Goal: Book appointment/travel/reservation

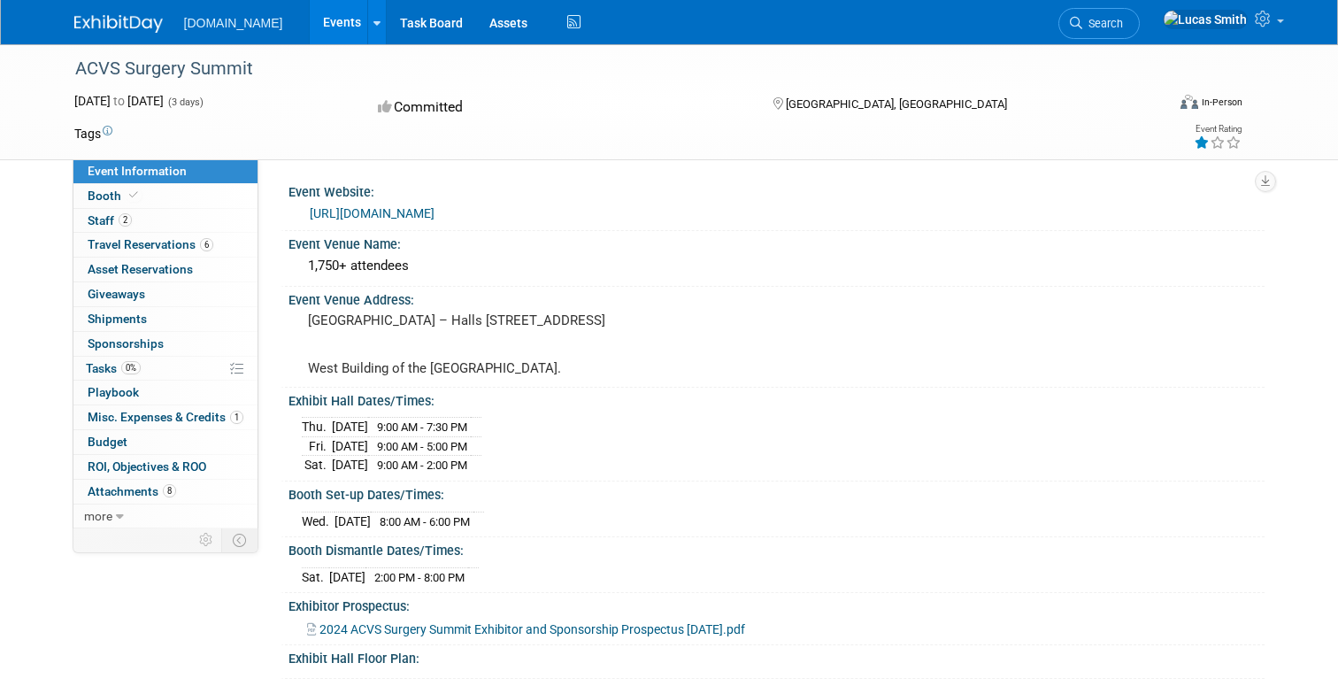
click at [310, 26] on link "Events" at bounding box center [342, 22] width 65 height 44
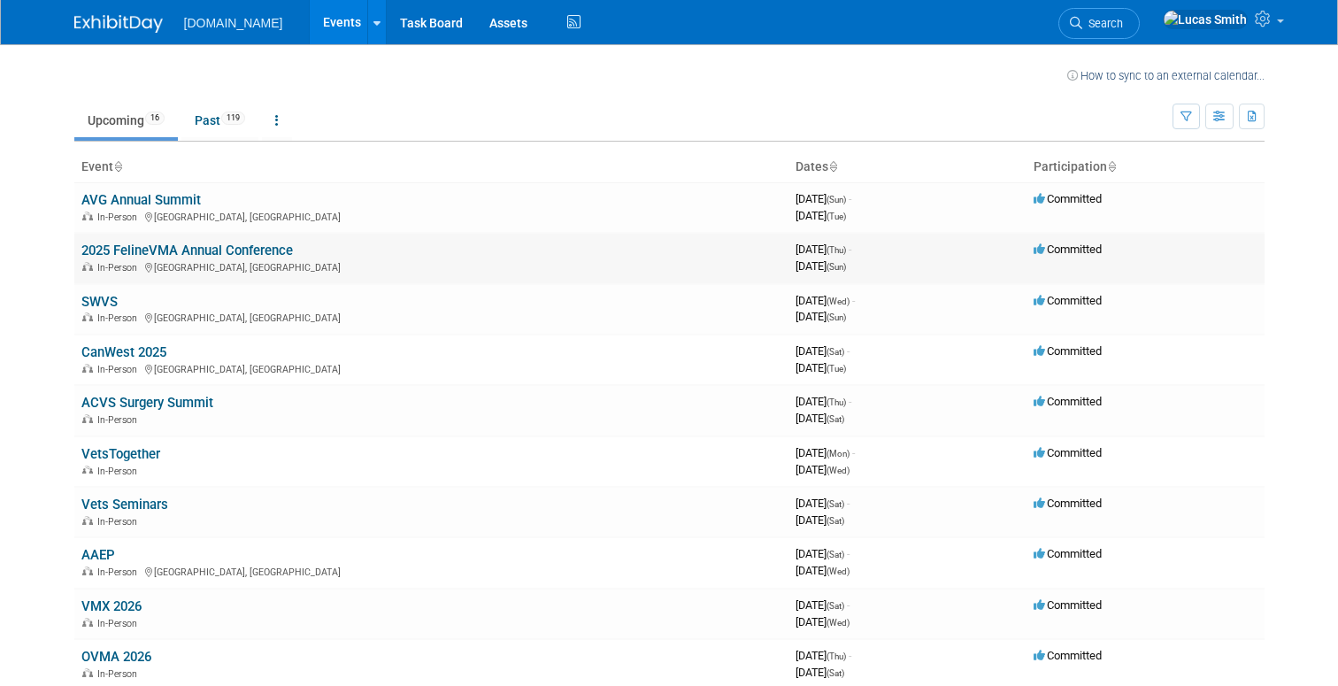
click at [138, 244] on link "2025 FelineVMA Annual Conference" at bounding box center [187, 251] width 212 height 16
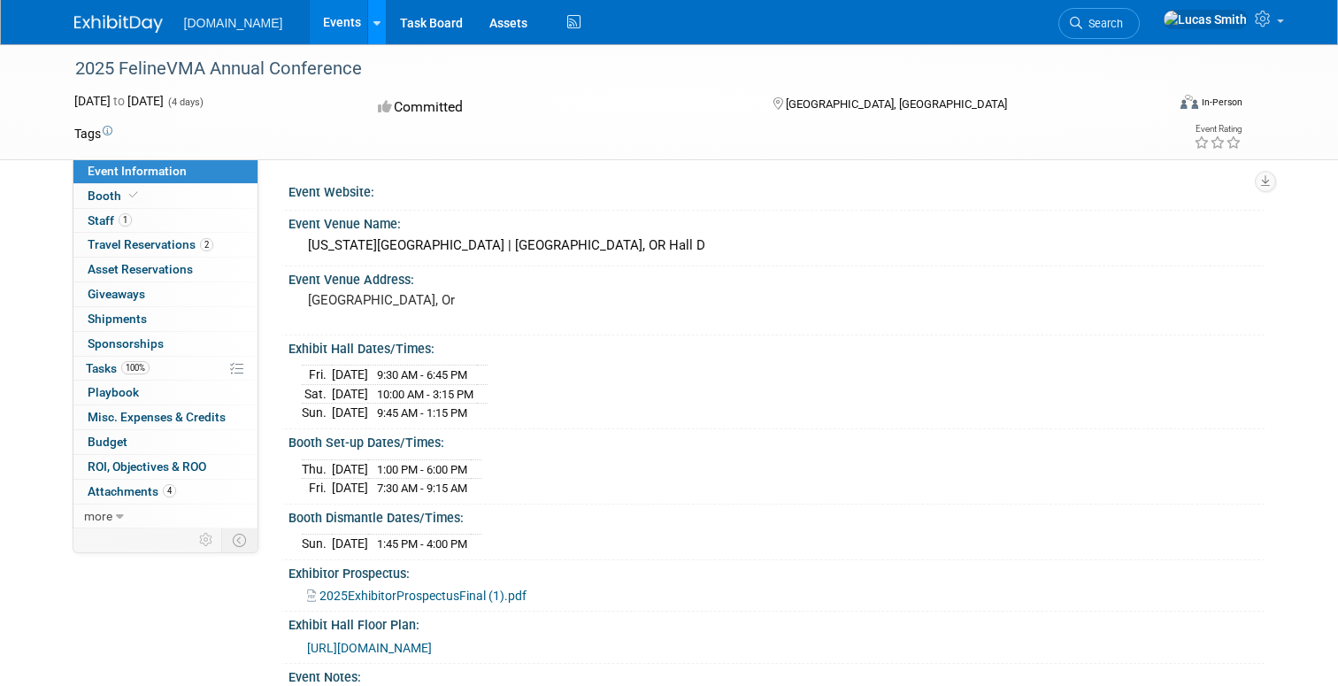
click at [367, 36] on link at bounding box center [376, 22] width 19 height 44
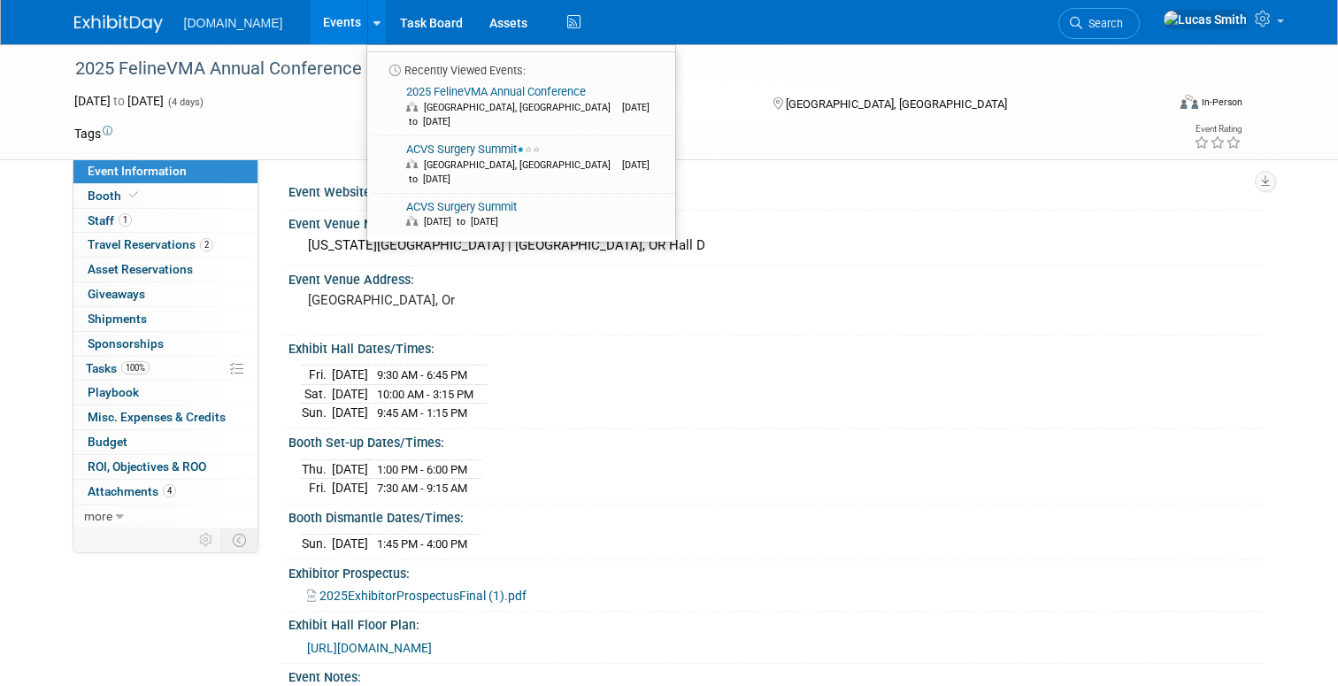
click at [321, 27] on link "Events" at bounding box center [342, 22] width 65 height 44
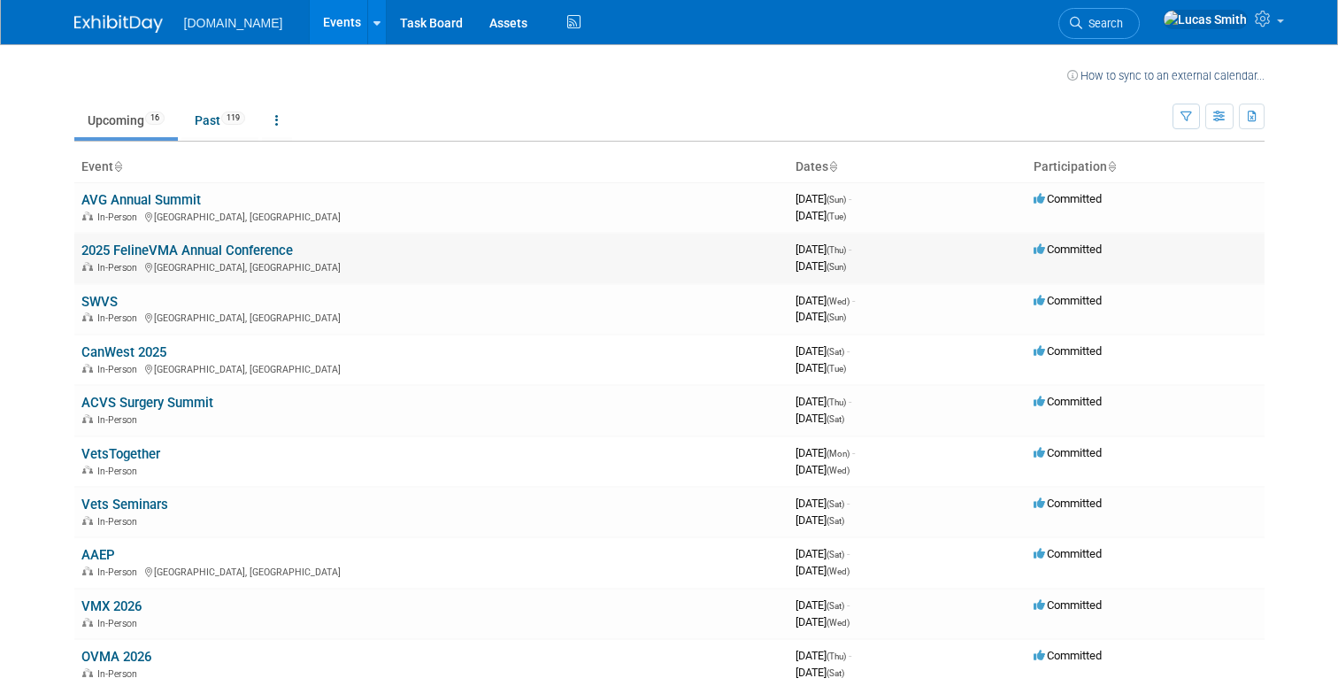
click at [175, 262] on div "In-Person Portland, OR" at bounding box center [431, 266] width 700 height 14
click at [169, 254] on link "2025 FelineVMA Annual Conference" at bounding box center [187, 251] width 212 height 16
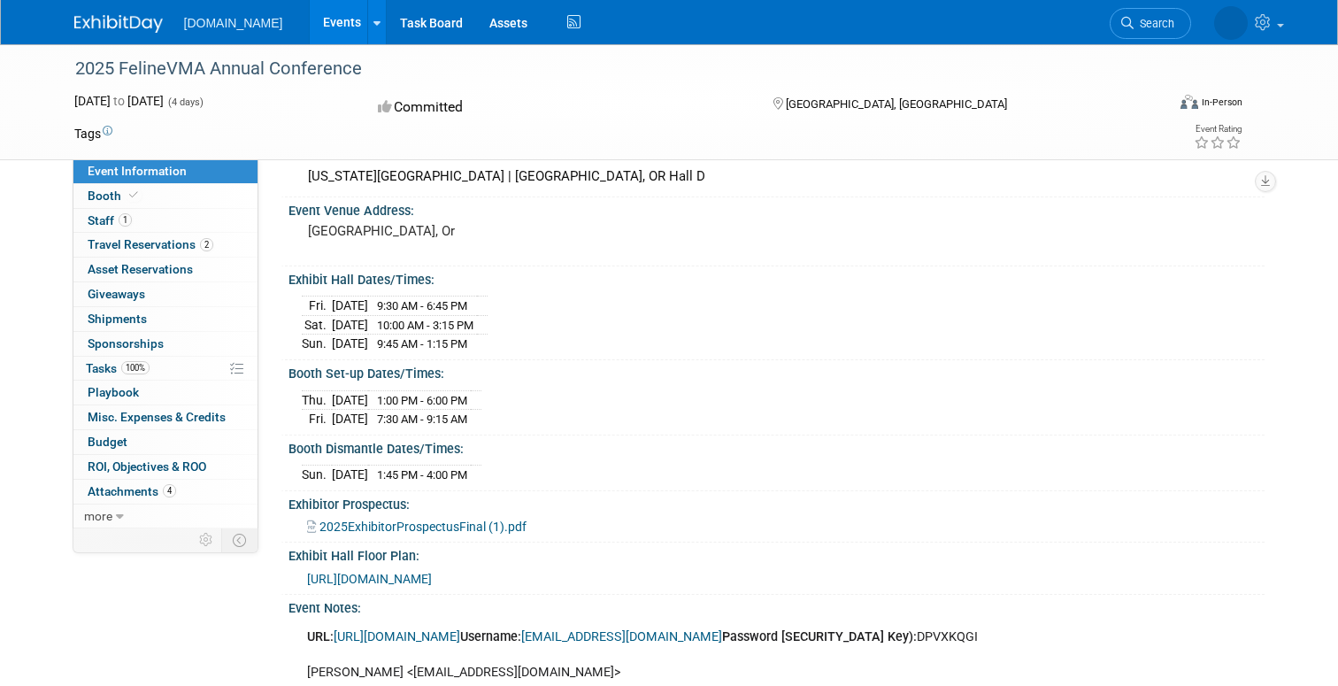
scroll to position [79, 0]
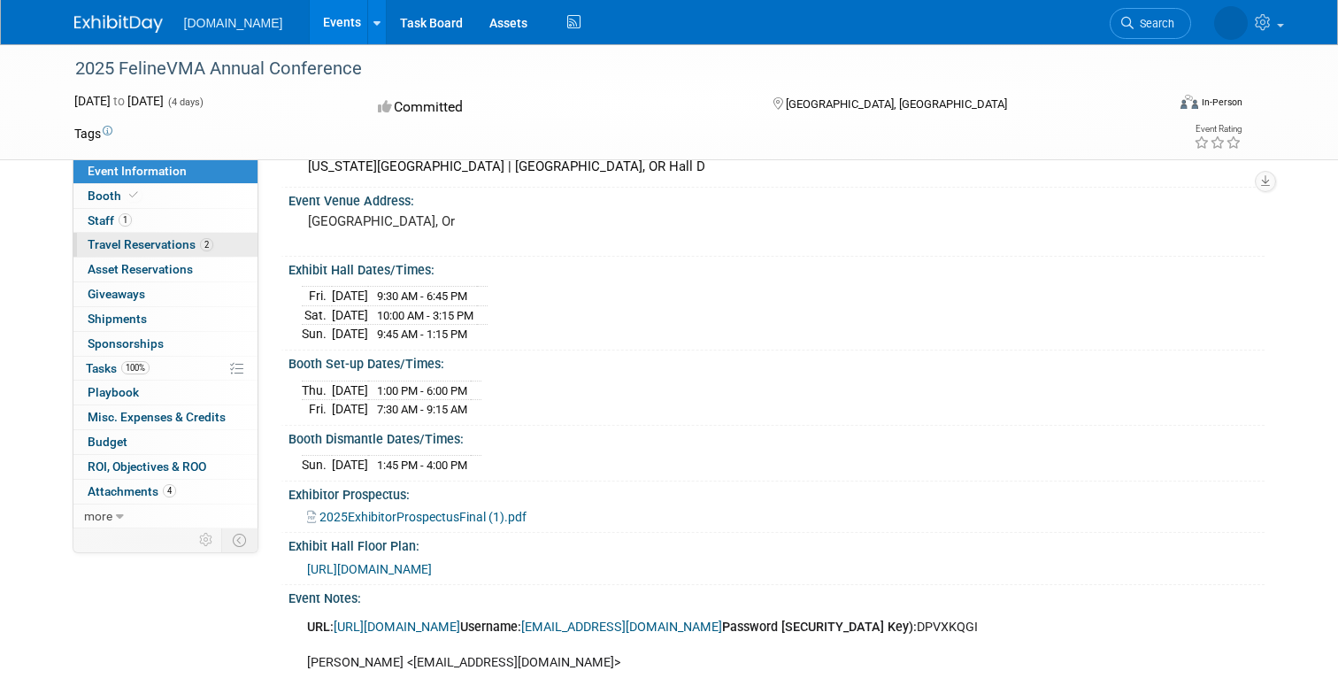
click at [167, 249] on span "Travel Reservations 2" at bounding box center [151, 244] width 126 height 14
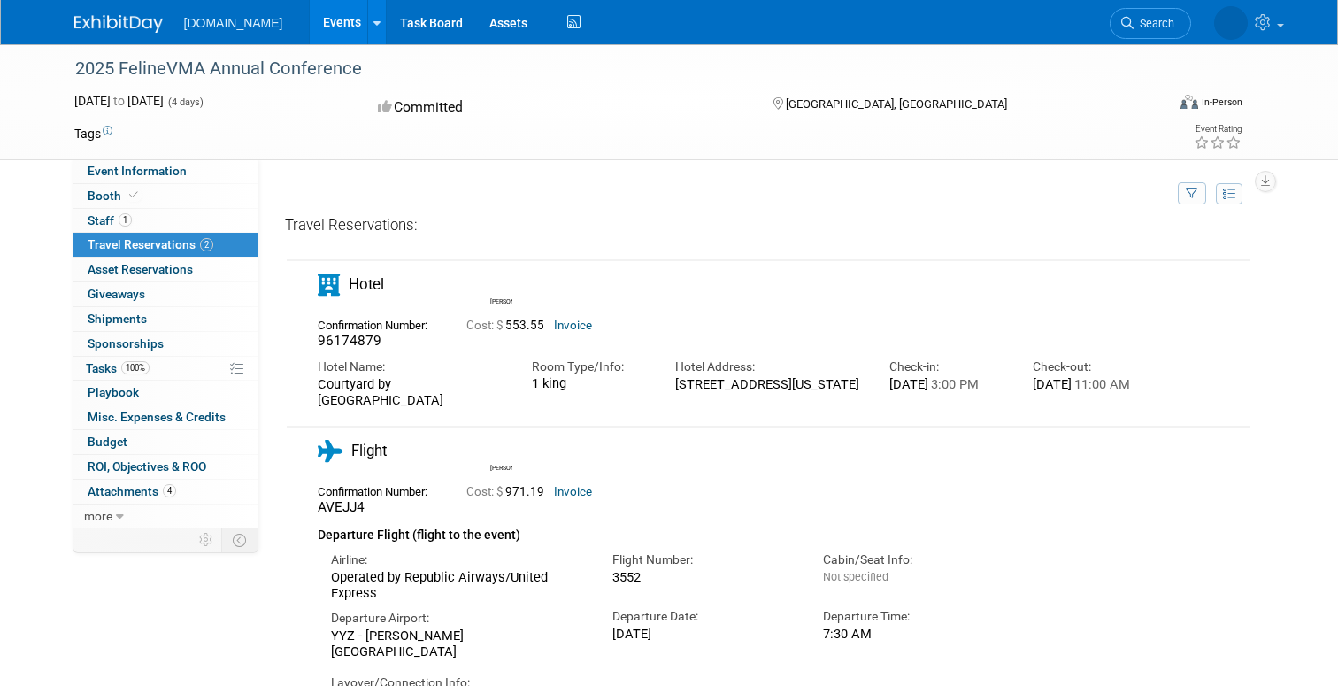
scroll to position [5, 0]
drag, startPoint x: 391, startPoint y: 400, endPoint x: 359, endPoint y: 389, distance: 33.9
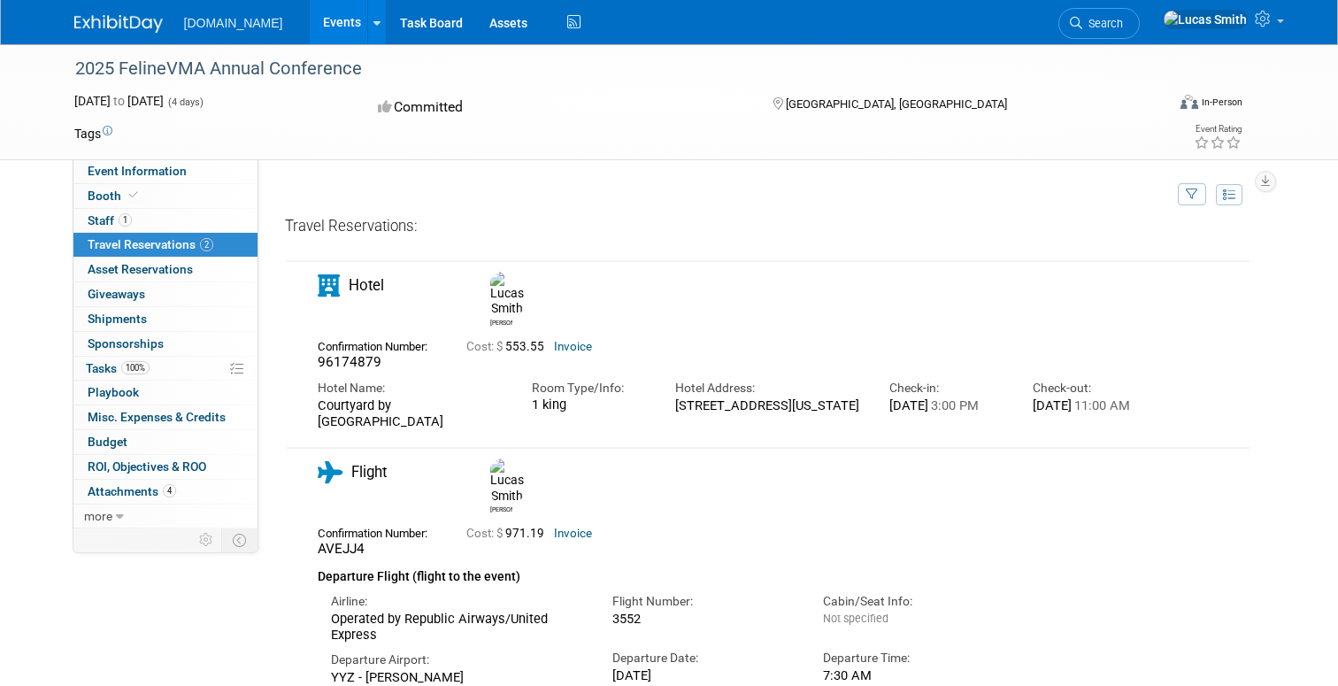
click at [359, 397] on div "Courtyard by [GEOGRAPHIC_DATA]" at bounding box center [412, 413] width 188 height 33
click at [451, 410] on td "Hotel [PERSON_NAME] 96174879" at bounding box center [755, 347] width 937 height 173
drag, startPoint x: 392, startPoint y: 404, endPoint x: 298, endPoint y: 386, distance: 95.5
click at [298, 386] on div "Hotel [PERSON_NAME]" at bounding box center [755, 351] width 937 height 155
copy div "Courtyard by [GEOGRAPHIC_DATA]"
